Goal: Information Seeking & Learning: Find specific fact

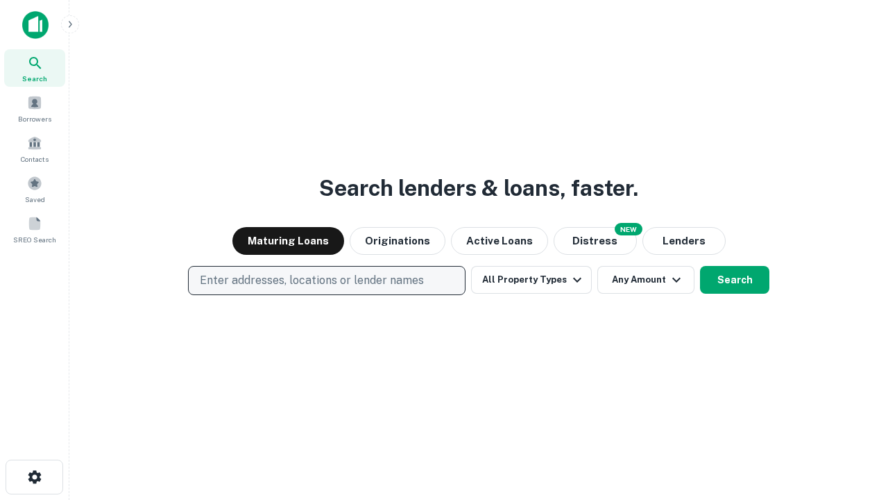
click at [326, 280] on p "Enter addresses, locations or lender names" at bounding box center [312, 280] width 224 height 17
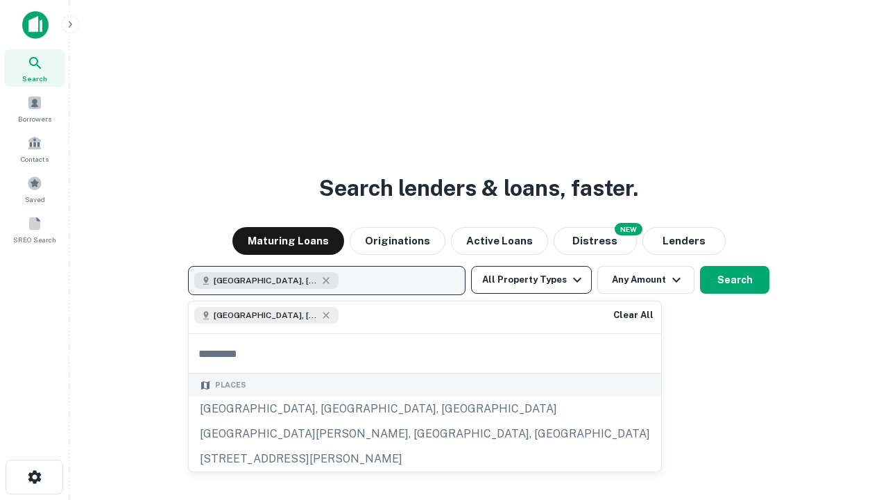
click at [531, 280] on button "All Property Types" at bounding box center [531, 280] width 121 height 28
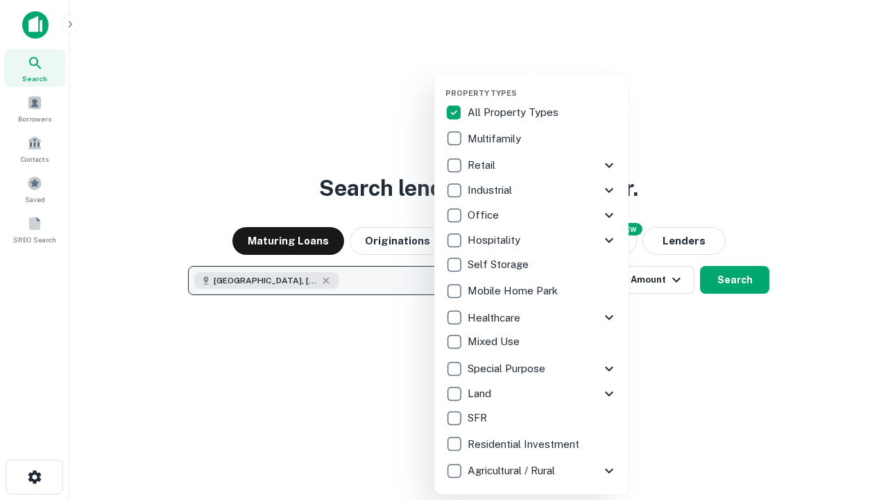
click at [543, 84] on button "button" at bounding box center [542, 84] width 194 height 1
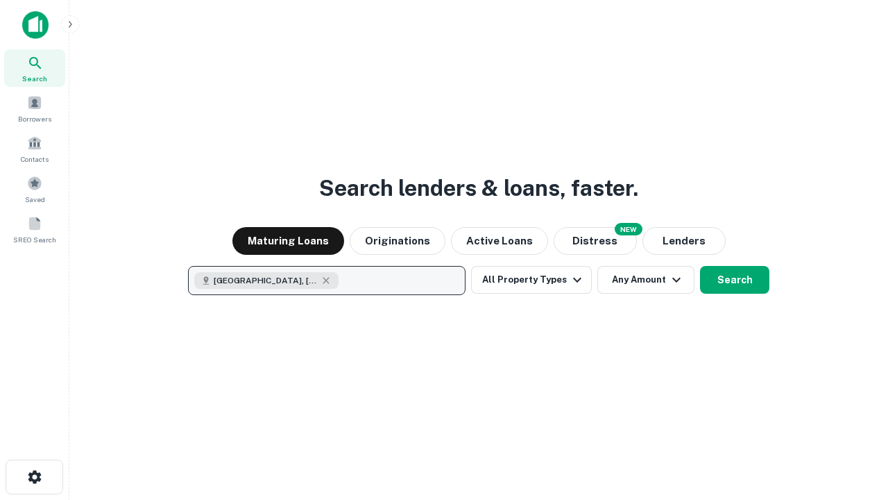
scroll to position [22, 0]
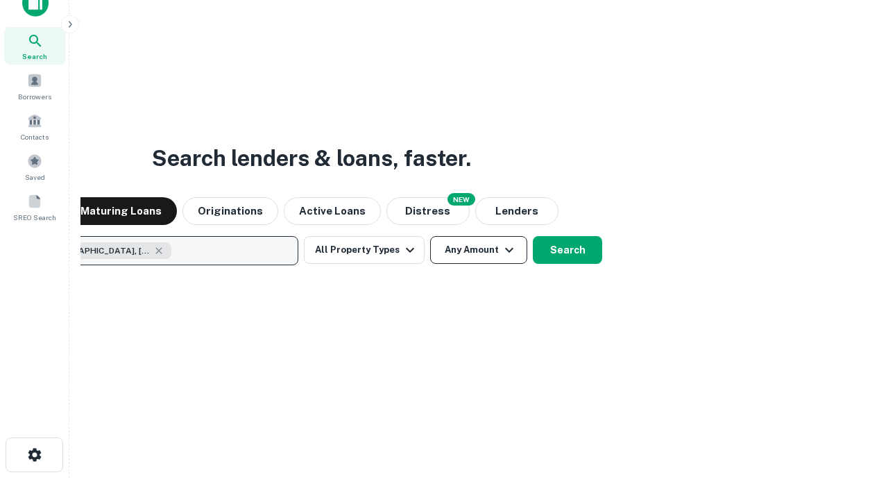
click at [430, 236] on button "Any Amount" at bounding box center [478, 250] width 97 height 28
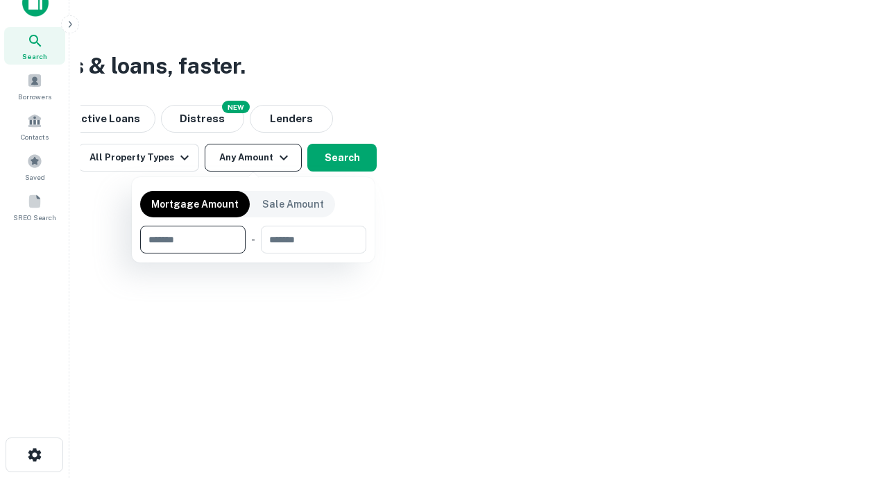
type input "*******"
click at [253, 253] on button "button" at bounding box center [253, 253] width 226 height 1
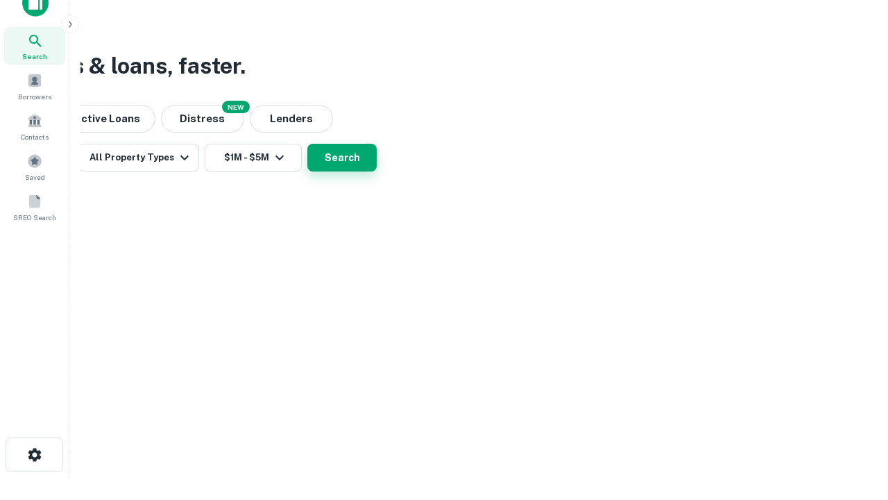
click at [377, 171] on button "Search" at bounding box center [341, 158] width 69 height 28
